Goal: Transaction & Acquisition: Subscribe to service/newsletter

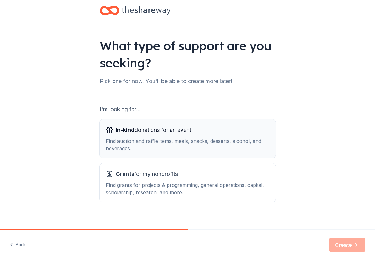
scroll to position [17, 0]
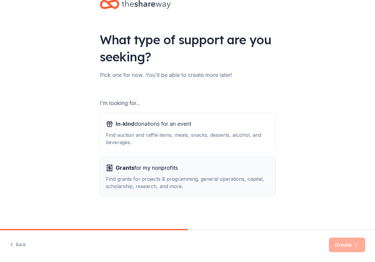
click at [135, 167] on span "Grants for my nonprofits" at bounding box center [147, 168] width 62 height 10
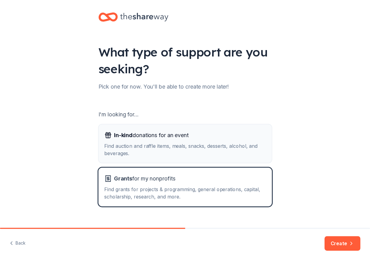
scroll to position [0, 0]
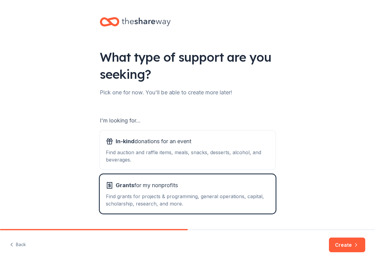
click at [139, 21] on icon at bounding box center [146, 22] width 49 height 9
click at [341, 243] on button "Create" at bounding box center [347, 244] width 36 height 15
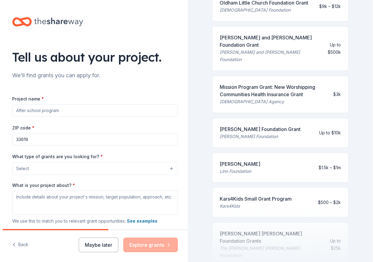
scroll to position [269, 0]
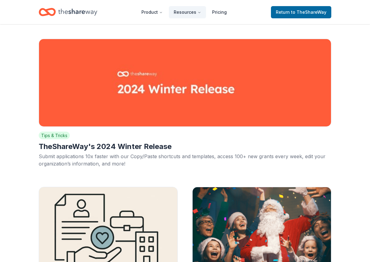
click at [76, 10] on icon "Home" at bounding box center [77, 12] width 39 height 13
click at [310, 12] on span "to TheShareWay" at bounding box center [308, 11] width 35 height 5
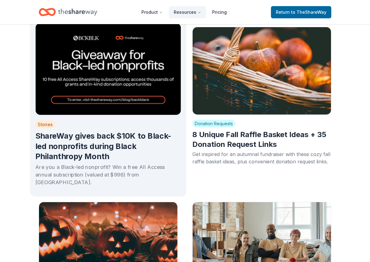
scroll to position [336, 0]
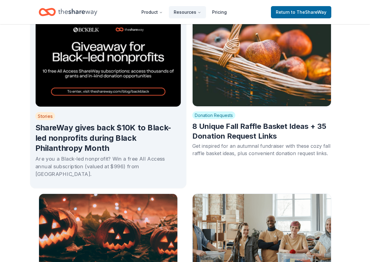
click at [102, 74] on img at bounding box center [108, 61] width 146 height 92
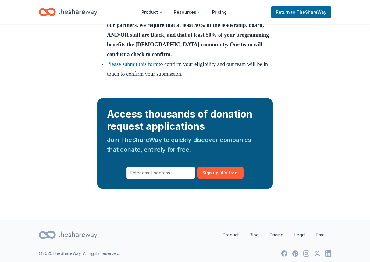
scroll to position [1030, 0]
